Goal: Navigation & Orientation: Go to known website

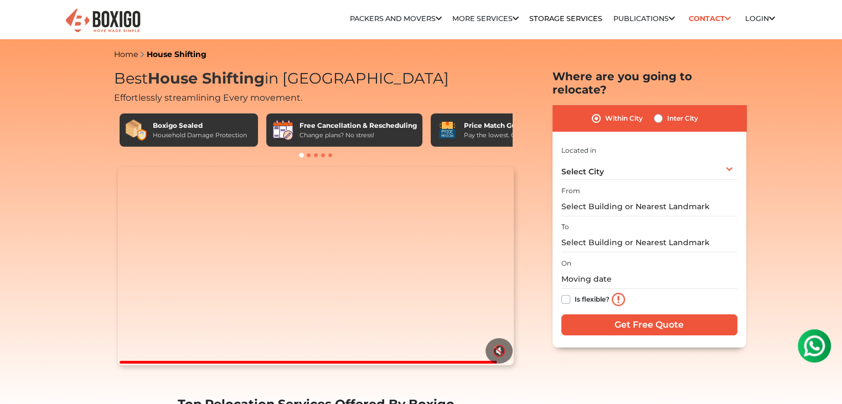
click at [502, 123] on div "Price Match Guarantee" at bounding box center [506, 126] width 84 height 10
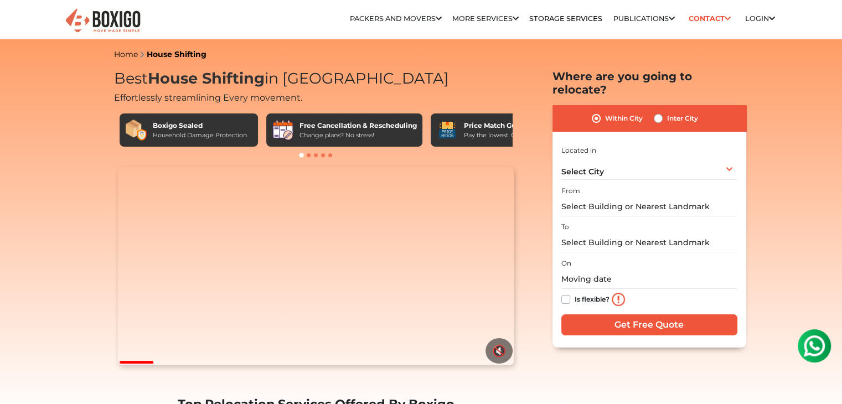
click at [309, 155] on span at bounding box center [309, 155] width 4 height 4
click at [315, 158] on div at bounding box center [316, 154] width 404 height 11
click at [322, 154] on span at bounding box center [323, 155] width 4 height 4
click at [330, 154] on span at bounding box center [330, 155] width 4 height 4
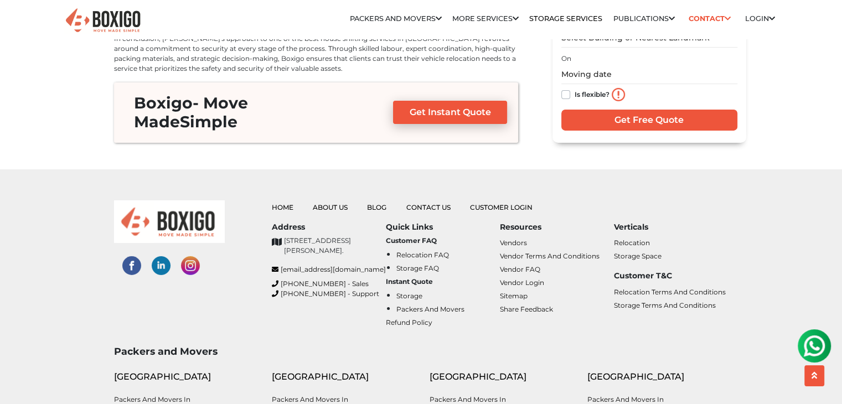
scroll to position [3707, 0]
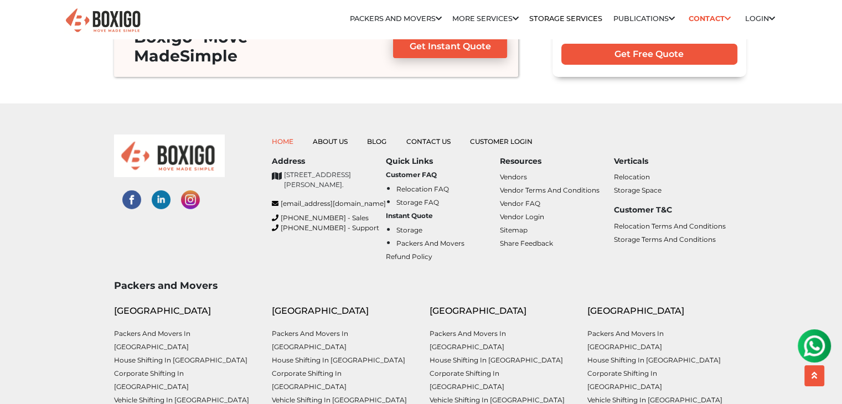
click at [292, 137] on link "Home" at bounding box center [283, 141] width 22 height 8
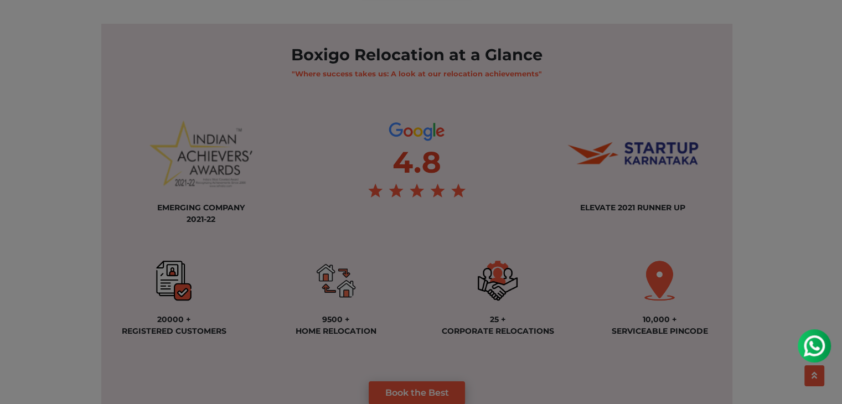
scroll to position [775, 0]
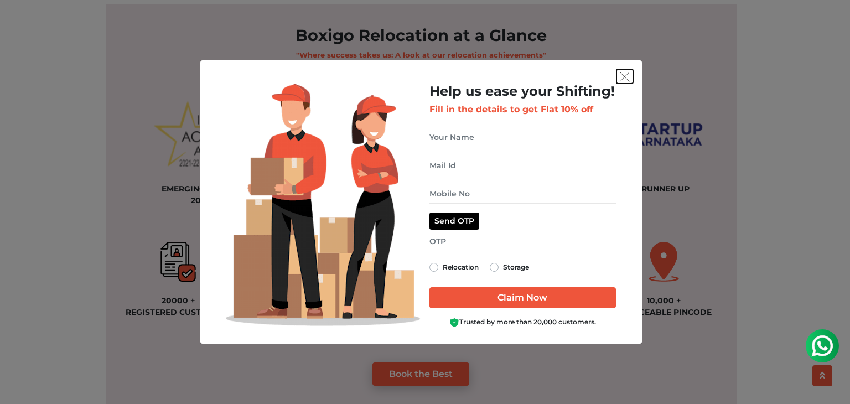
click at [625, 74] on img "get free quote dialog" at bounding box center [625, 77] width 10 height 10
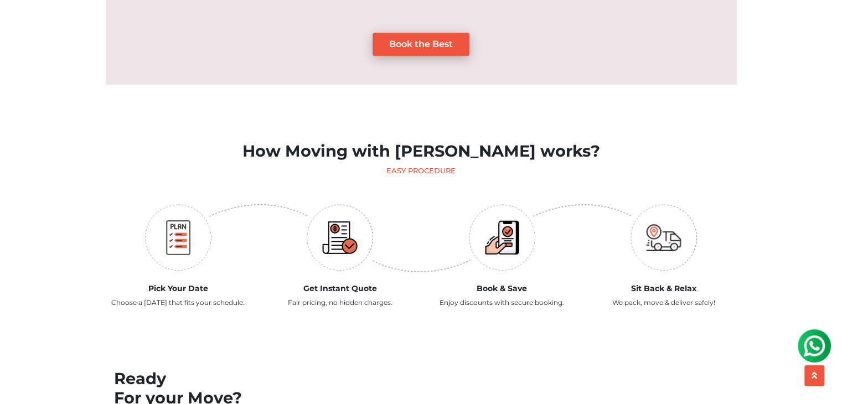
scroll to position [1107, 0]
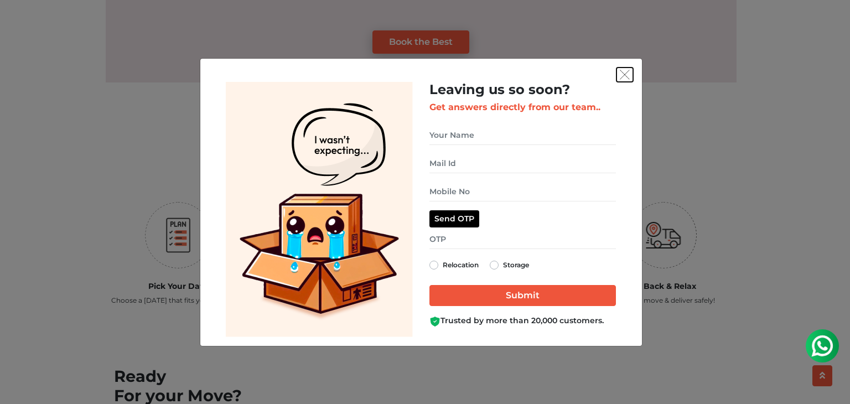
click at [626, 74] on img "get free quote dialog" at bounding box center [625, 75] width 10 height 10
